Goal: Task Accomplishment & Management: Use online tool/utility

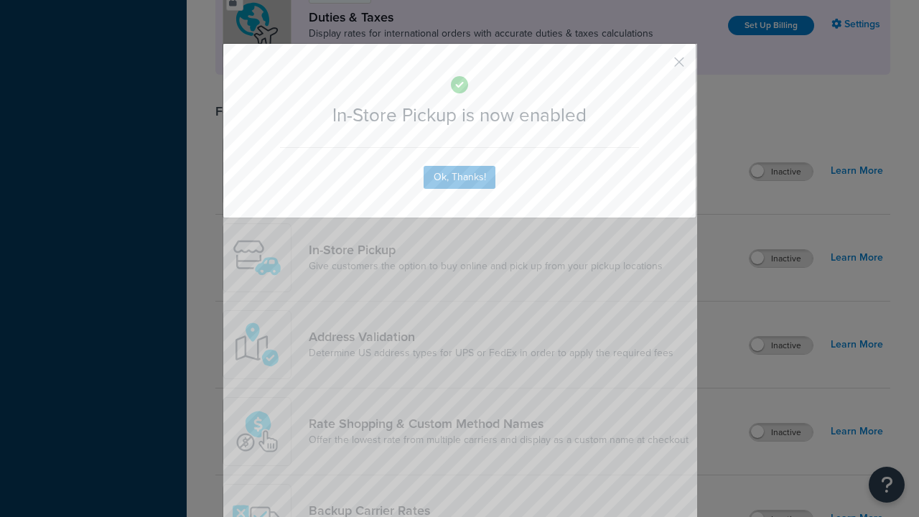
click at [657, 65] on button "button" at bounding box center [658, 67] width 4 height 4
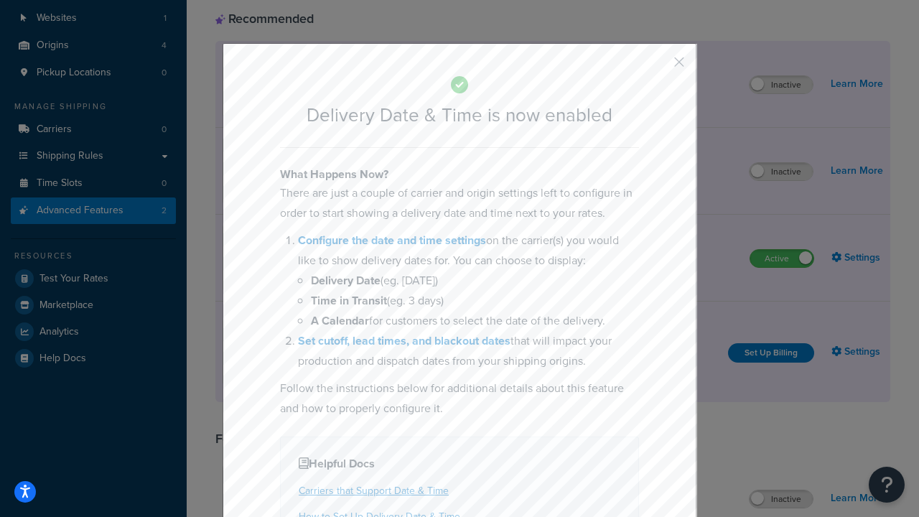
click at [657, 67] on button "button" at bounding box center [658, 67] width 4 height 4
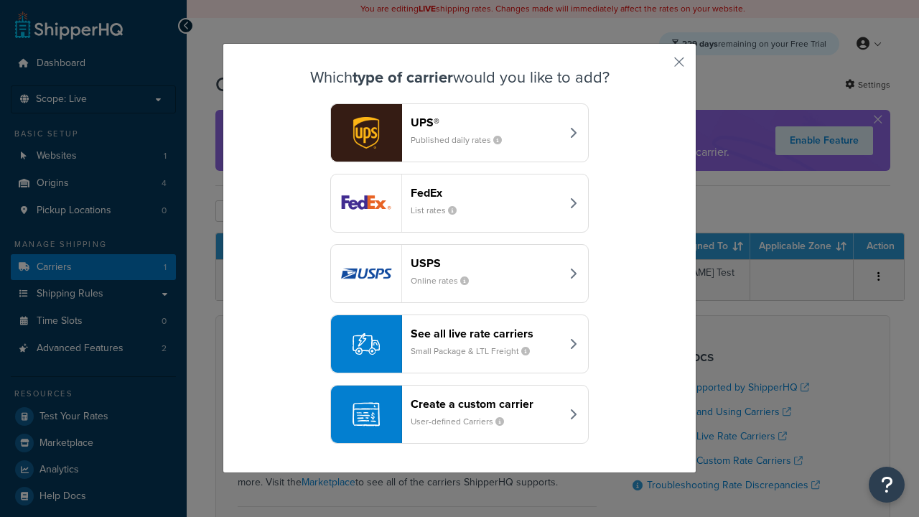
click at [459, 414] on div "Create a custom carrier User-defined Carriers" at bounding box center [485, 414] width 150 height 34
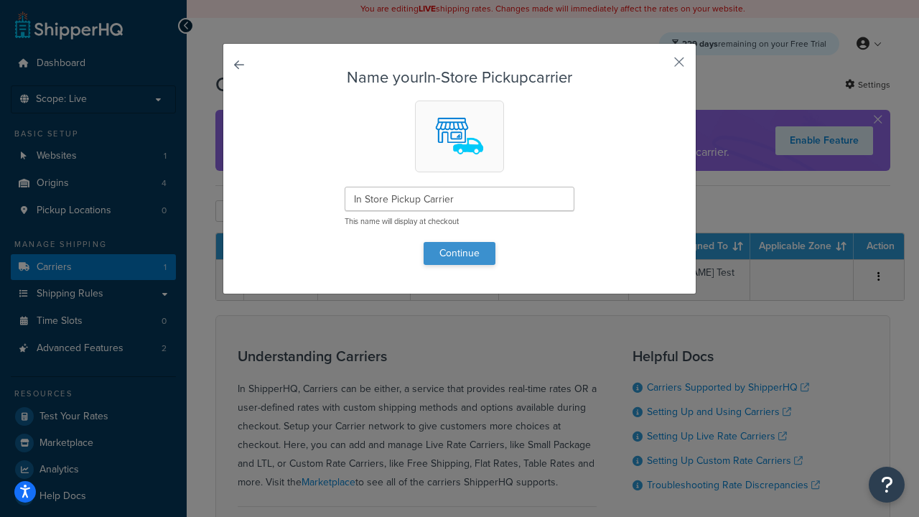
type input "In Store Pickup Carrier"
click at [459, 253] on button "Continue" at bounding box center [459, 253] width 72 height 23
